Goal: Transaction & Acquisition: Purchase product/service

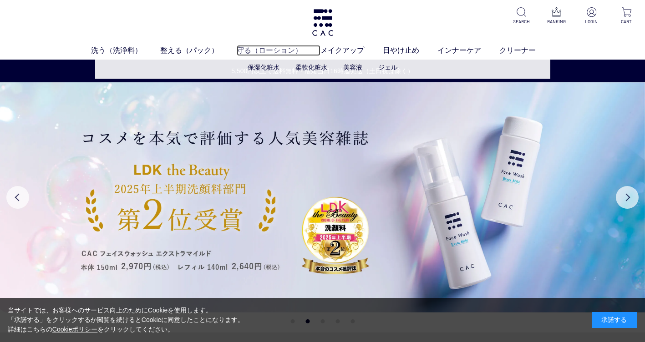
click at [265, 51] on link "守る（ローション）" at bounding box center [279, 50] width 84 height 11
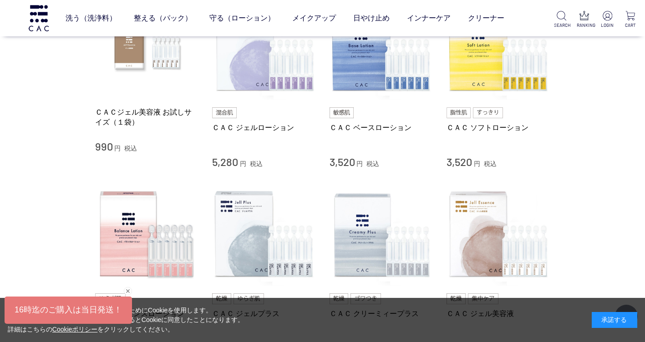
scroll to position [273, 0]
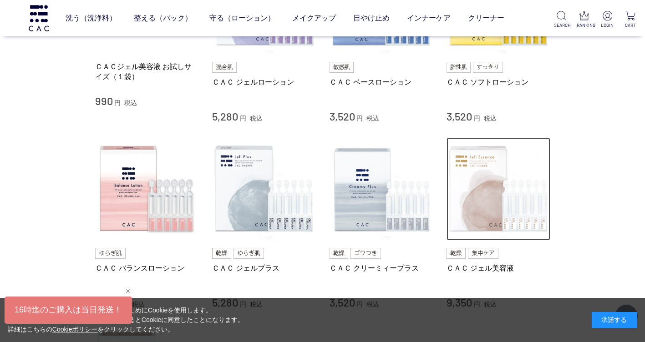
click at [468, 188] on img at bounding box center [499, 189] width 104 height 104
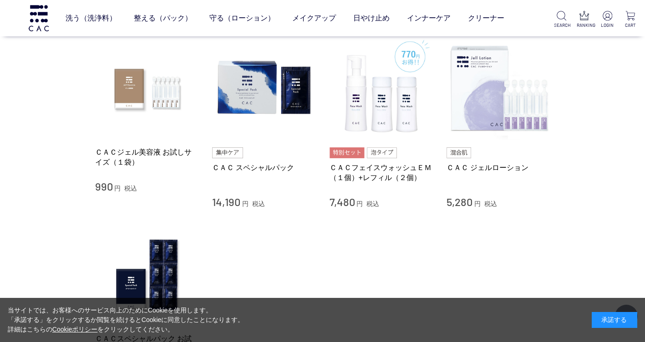
scroll to position [6920, 0]
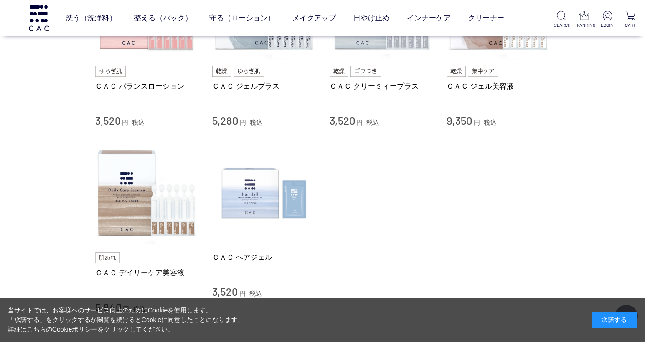
scroll to position [546, 0]
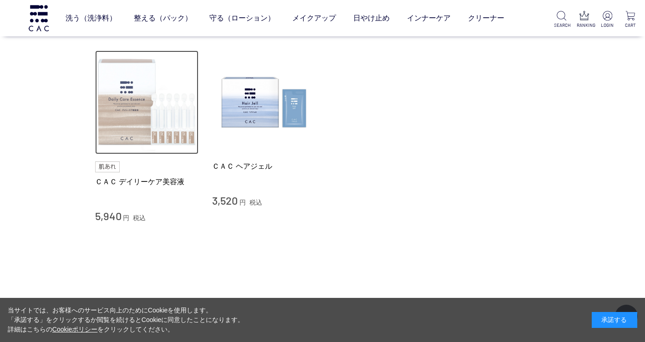
click at [143, 123] on img at bounding box center [147, 103] width 104 height 104
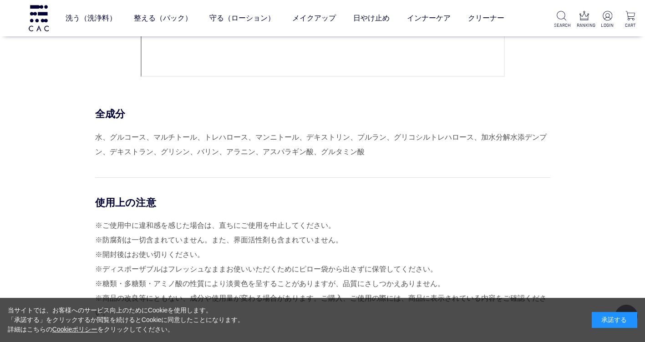
scroll to position [4052, 0]
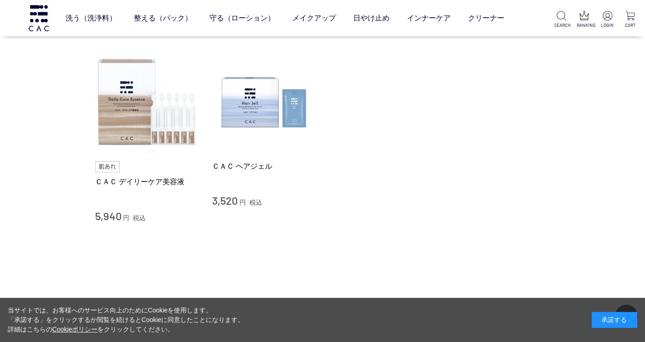
scroll to position [410, 0]
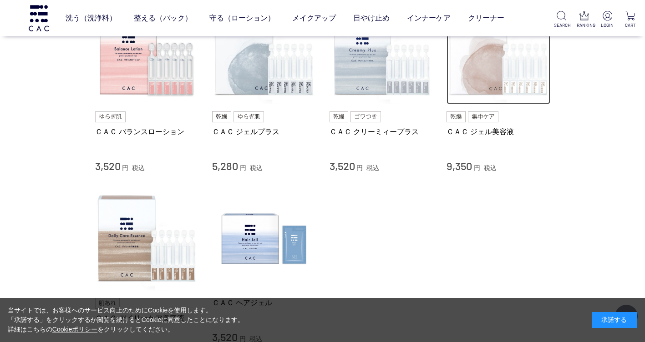
click at [483, 85] on img at bounding box center [499, 53] width 104 height 104
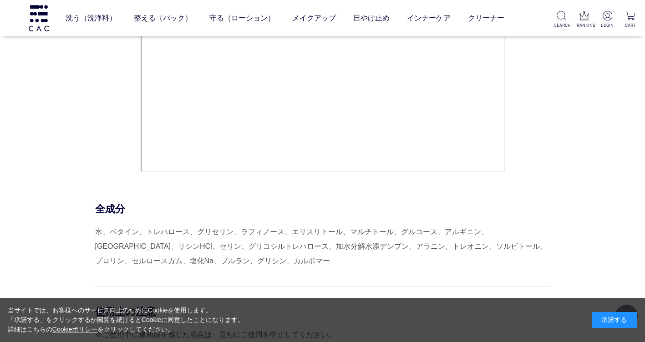
scroll to position [4507, 0]
